Goal: Navigation & Orientation: Find specific page/section

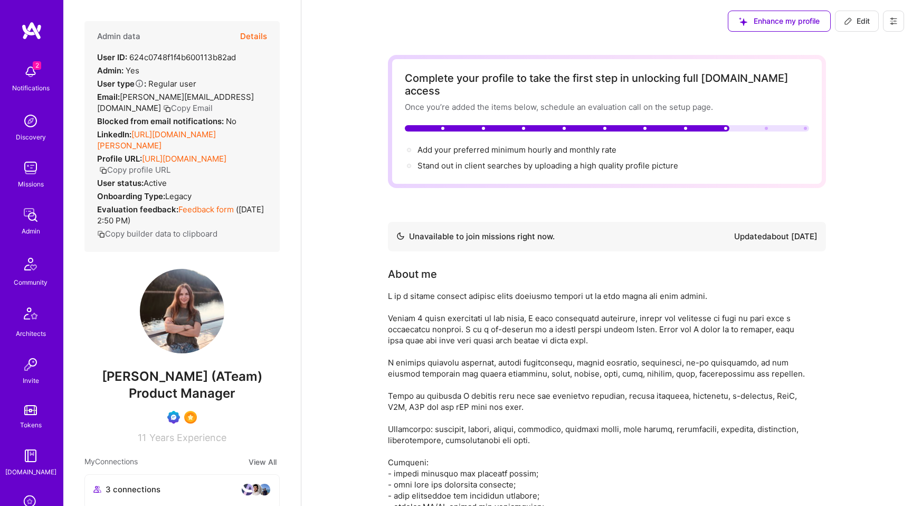
scroll to position [347, 0]
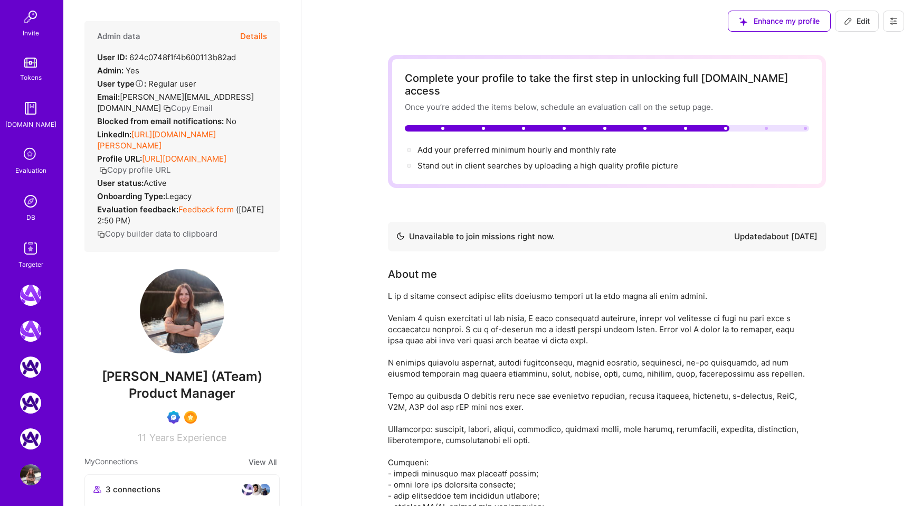
click at [32, 152] on icon at bounding box center [31, 155] width 20 height 20
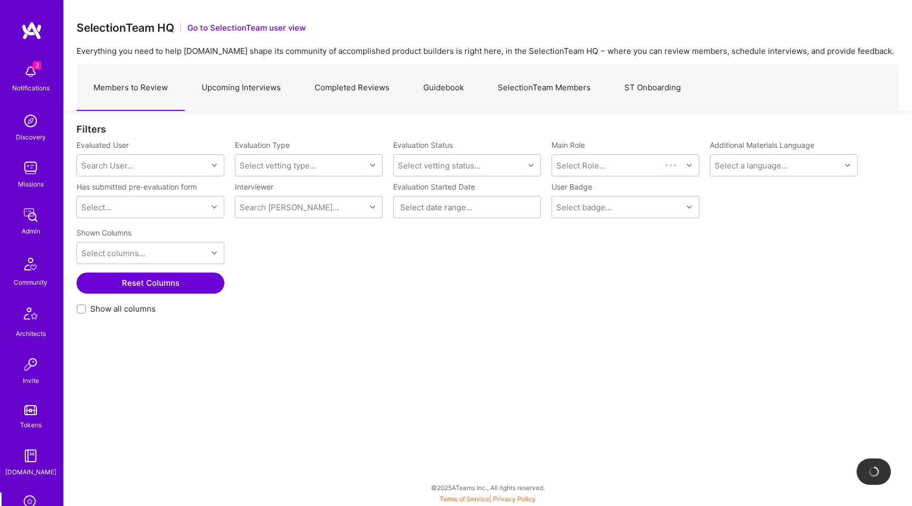
click at [248, 91] on link "Upcoming Interviews" at bounding box center [241, 88] width 113 height 46
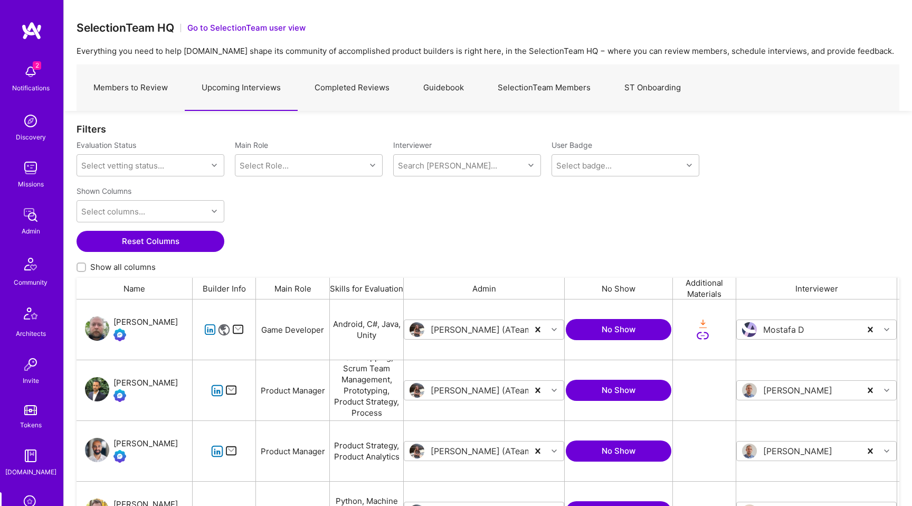
click at [155, 95] on link "Members to Review" at bounding box center [131, 88] width 108 height 46
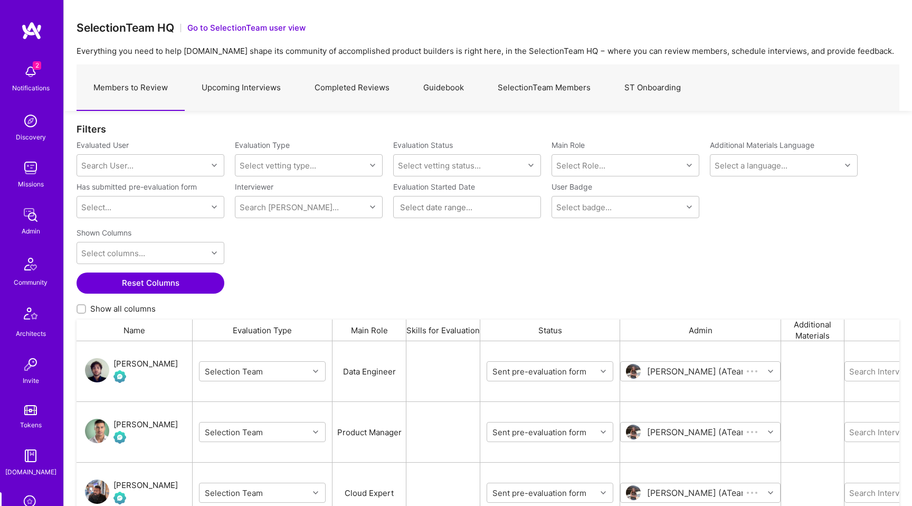
scroll to position [395, 823]
click at [350, 83] on link "Completed Reviews" at bounding box center [352, 88] width 109 height 46
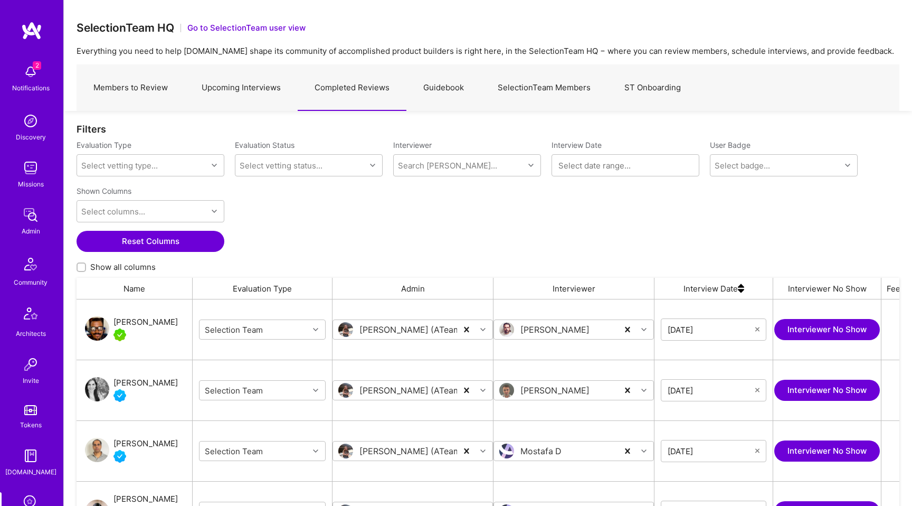
scroll to position [1, 1]
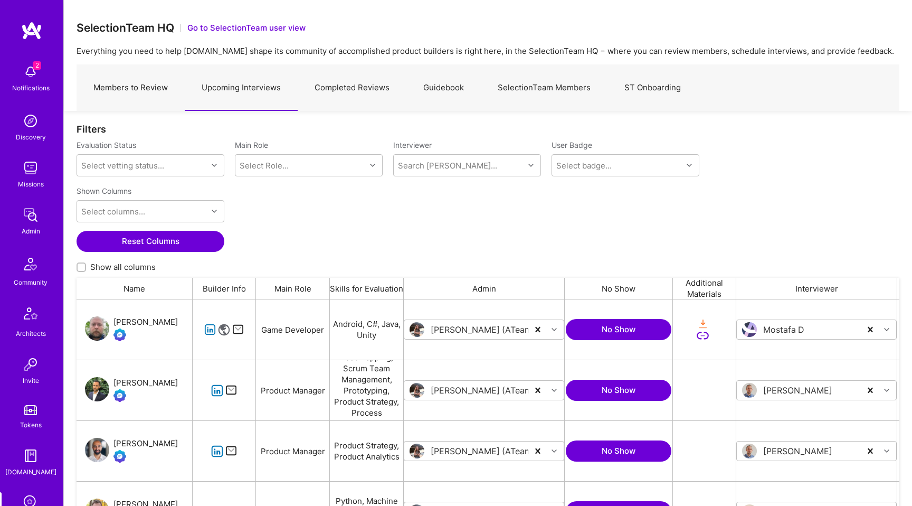
scroll to position [395, 823]
click at [457, 169] on div "Search Vetter..." at bounding box center [459, 165] width 130 height 21
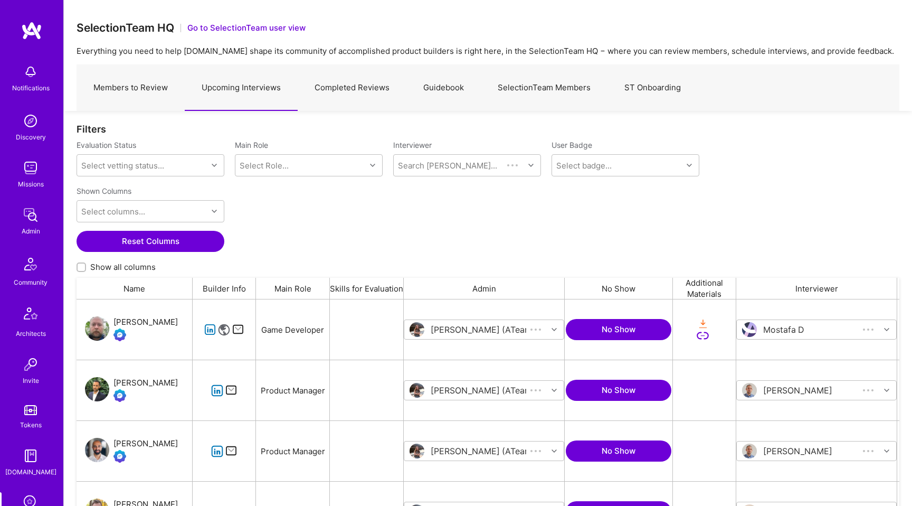
scroll to position [395, 823]
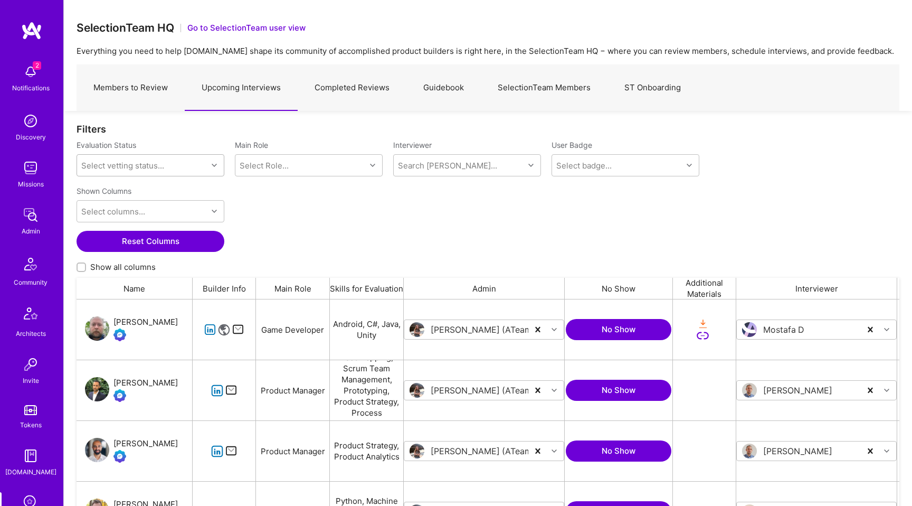
click at [184, 173] on div "Select vetting status..." at bounding box center [142, 165] width 130 height 21
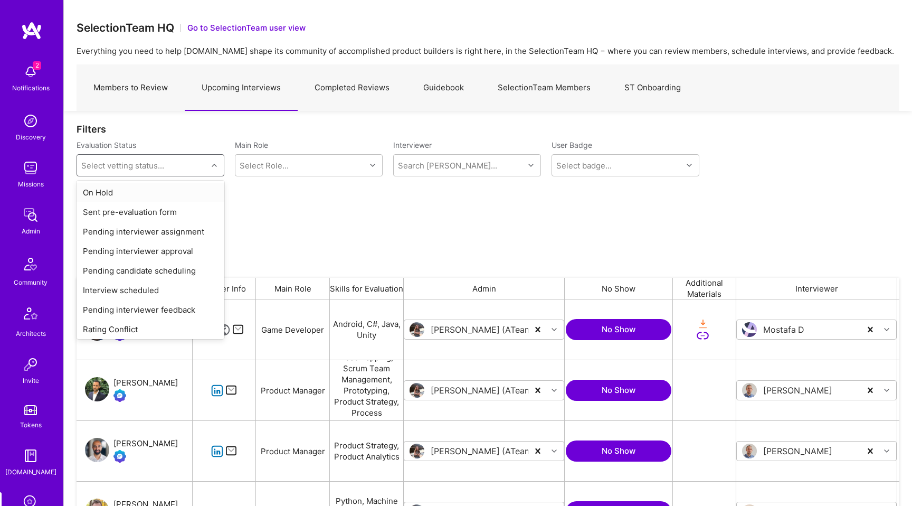
click at [406, 193] on div "Shown Columns Select columns... Reset Columns Show all columns" at bounding box center [488, 230] width 823 height 96
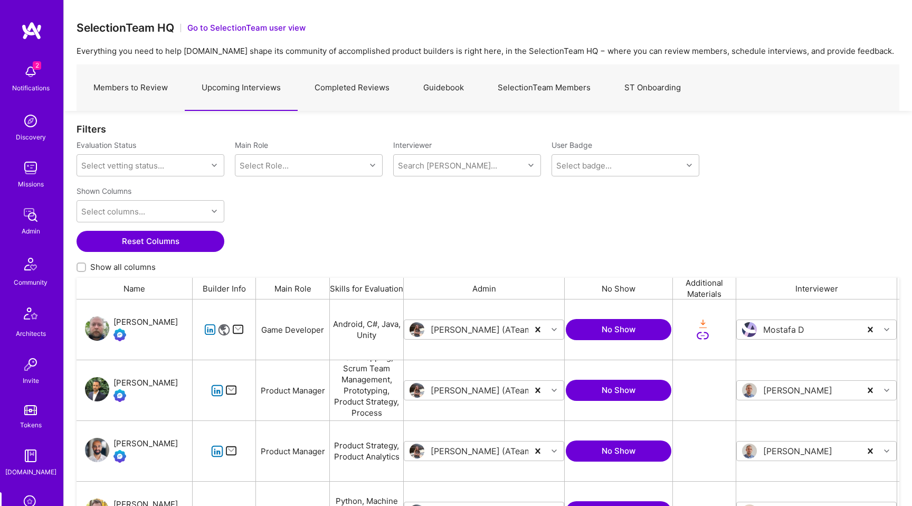
click at [170, 86] on link "Members to Review" at bounding box center [131, 88] width 108 height 46
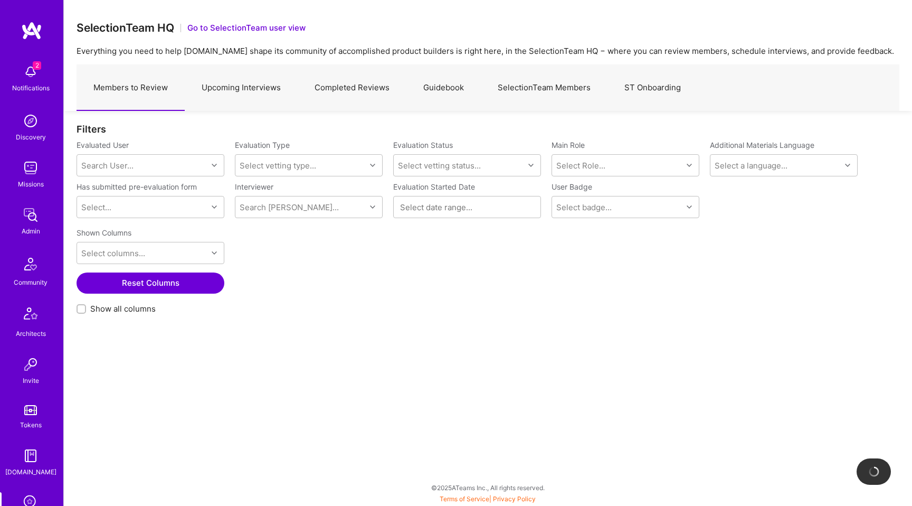
click at [245, 29] on button "Go to SelectionTeam user view" at bounding box center [246, 27] width 118 height 11
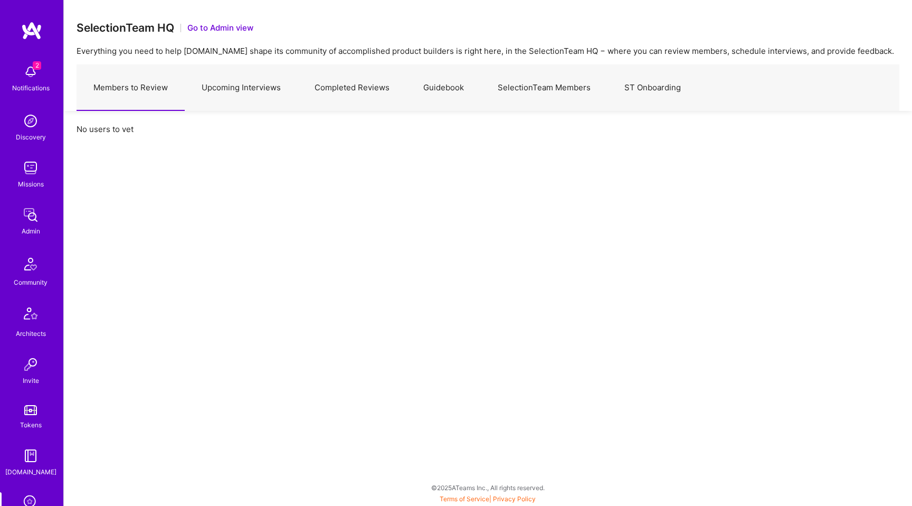
click at [237, 98] on link "Upcoming Interviews" at bounding box center [241, 88] width 113 height 46
click at [227, 29] on button "Go to Admin view" at bounding box center [220, 27] width 66 height 11
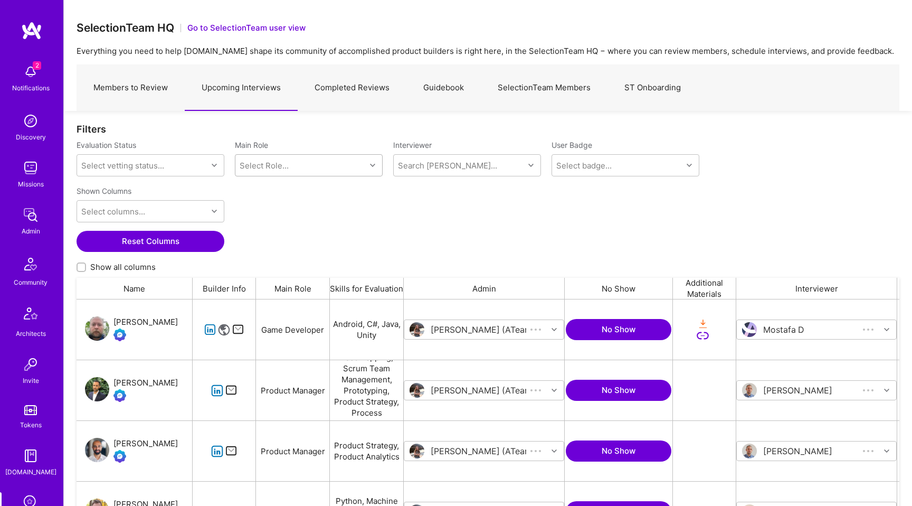
scroll to position [395, 823]
